Goal: Task Accomplishment & Management: Complete application form

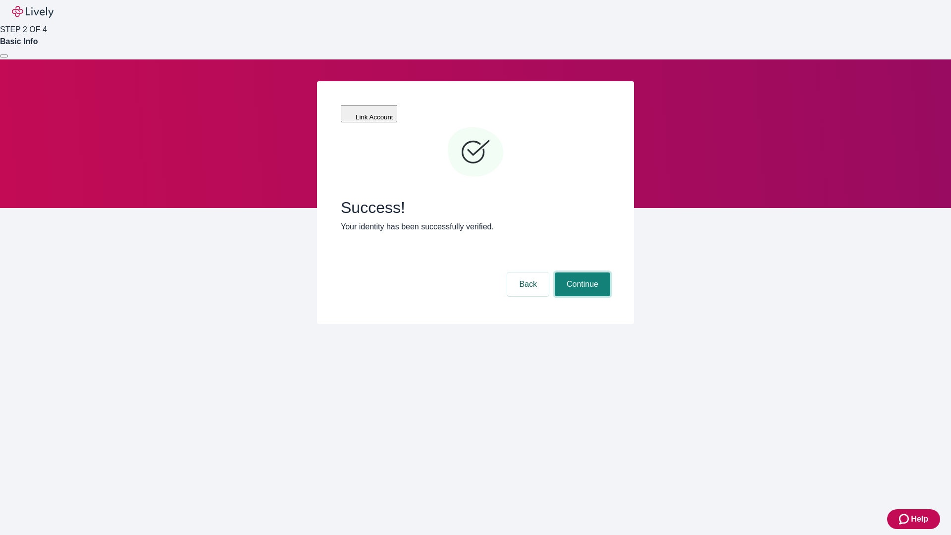
click at [581, 273] on button "Continue" at bounding box center [582, 285] width 55 height 24
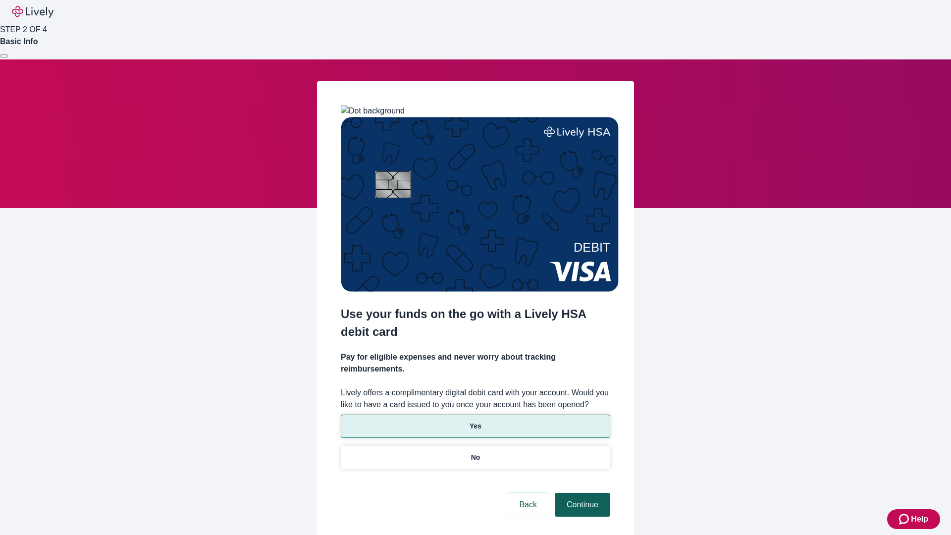
click at [475, 452] on p "No" at bounding box center [475, 457] width 9 height 10
click at [581, 493] on button "Continue" at bounding box center [582, 505] width 55 height 24
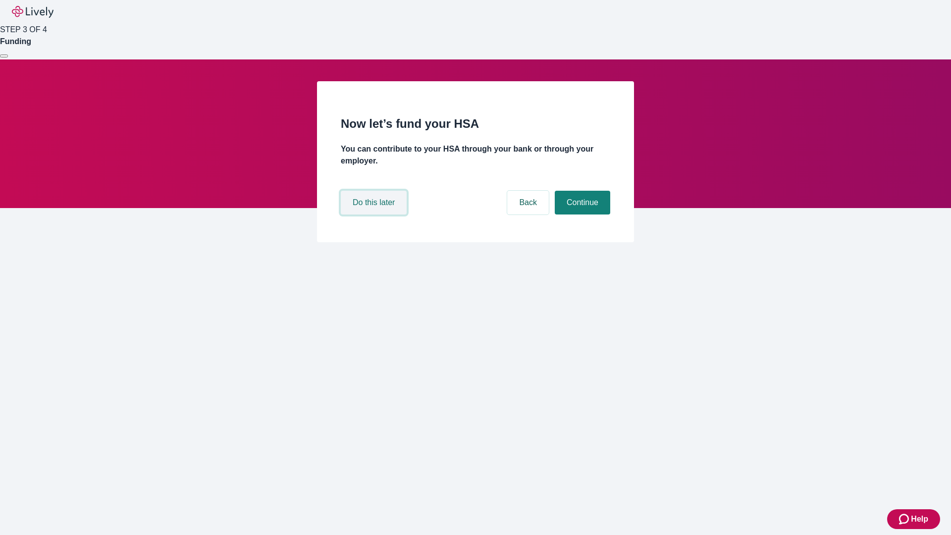
click at [375, 215] on button "Do this later" at bounding box center [374, 203] width 66 height 24
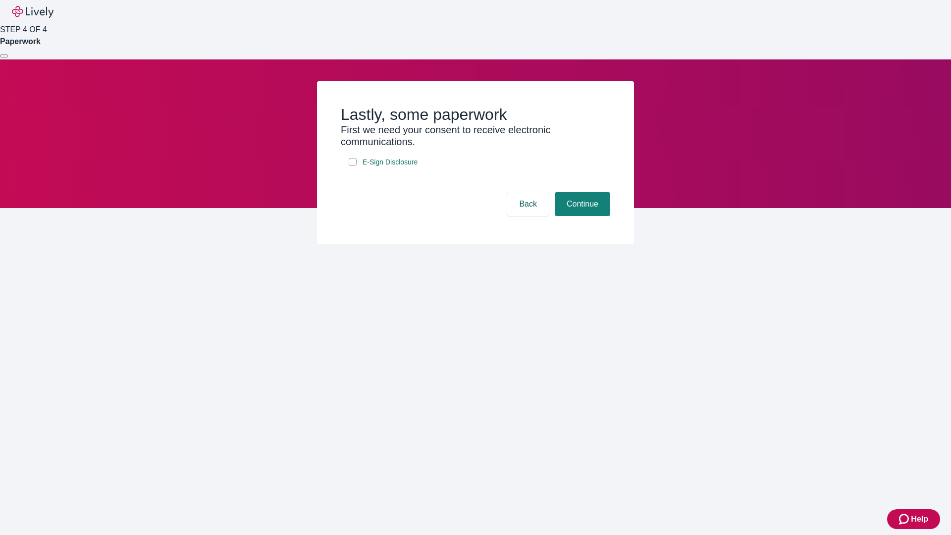
click at [353, 166] on input "E-Sign Disclosure" at bounding box center [353, 162] width 8 height 8
checkbox input "true"
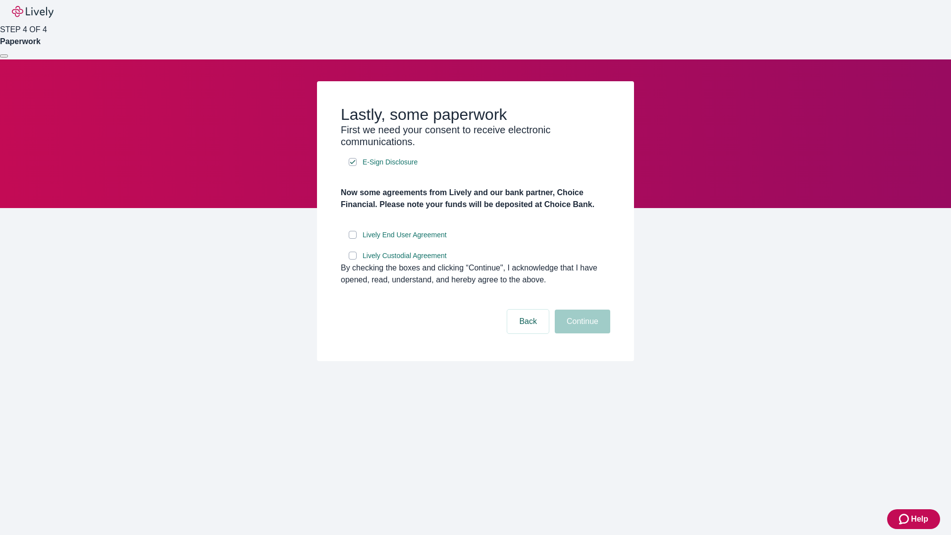
click at [353, 239] on input "Lively End User Agreement" at bounding box center [353, 235] width 8 height 8
checkbox input "true"
click at [353, 260] on input "Lively Custodial Agreement" at bounding box center [353, 256] width 8 height 8
checkbox input "true"
click at [581, 333] on button "Continue" at bounding box center [582, 322] width 55 height 24
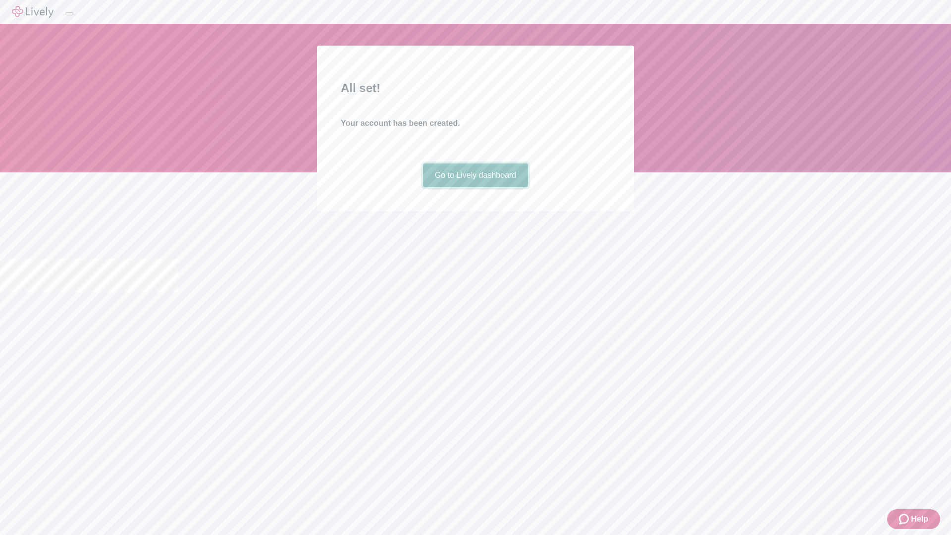
click at [475, 187] on link "Go to Lively dashboard" at bounding box center [476, 176] width 106 height 24
